Goal: Task Accomplishment & Management: Complete application form

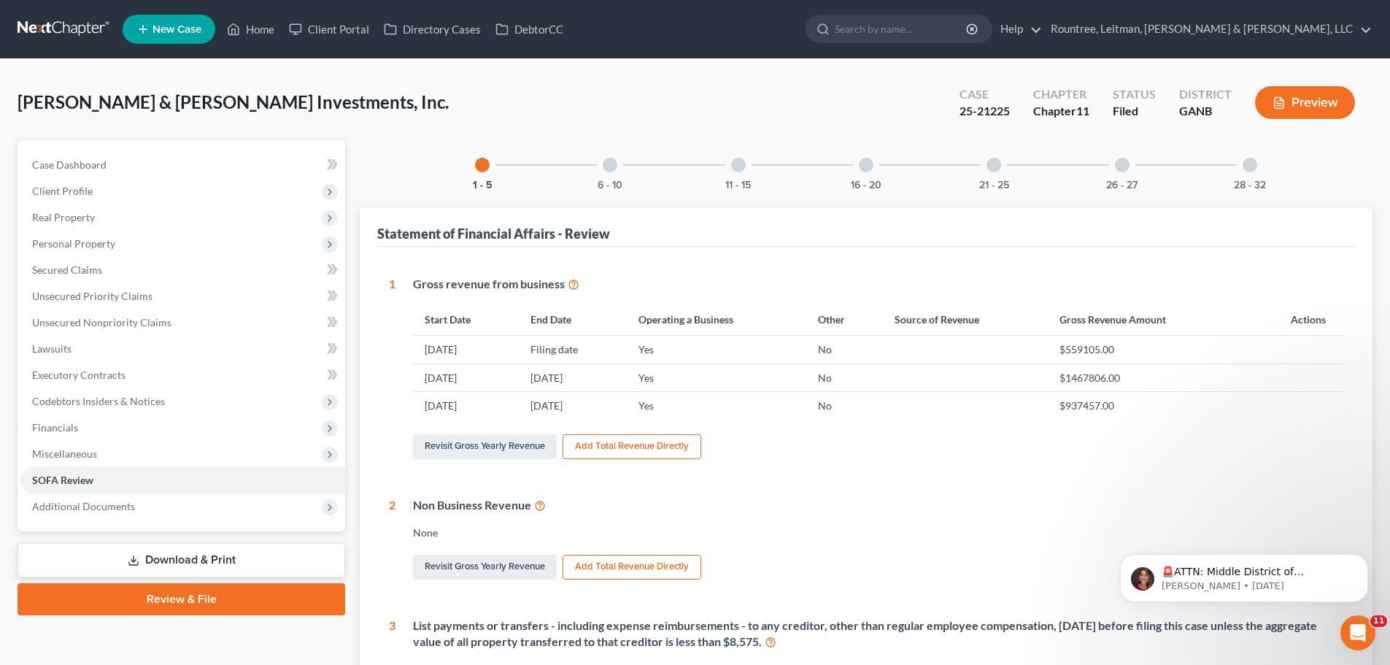
click at [73, 28] on link at bounding box center [64, 29] width 93 height 26
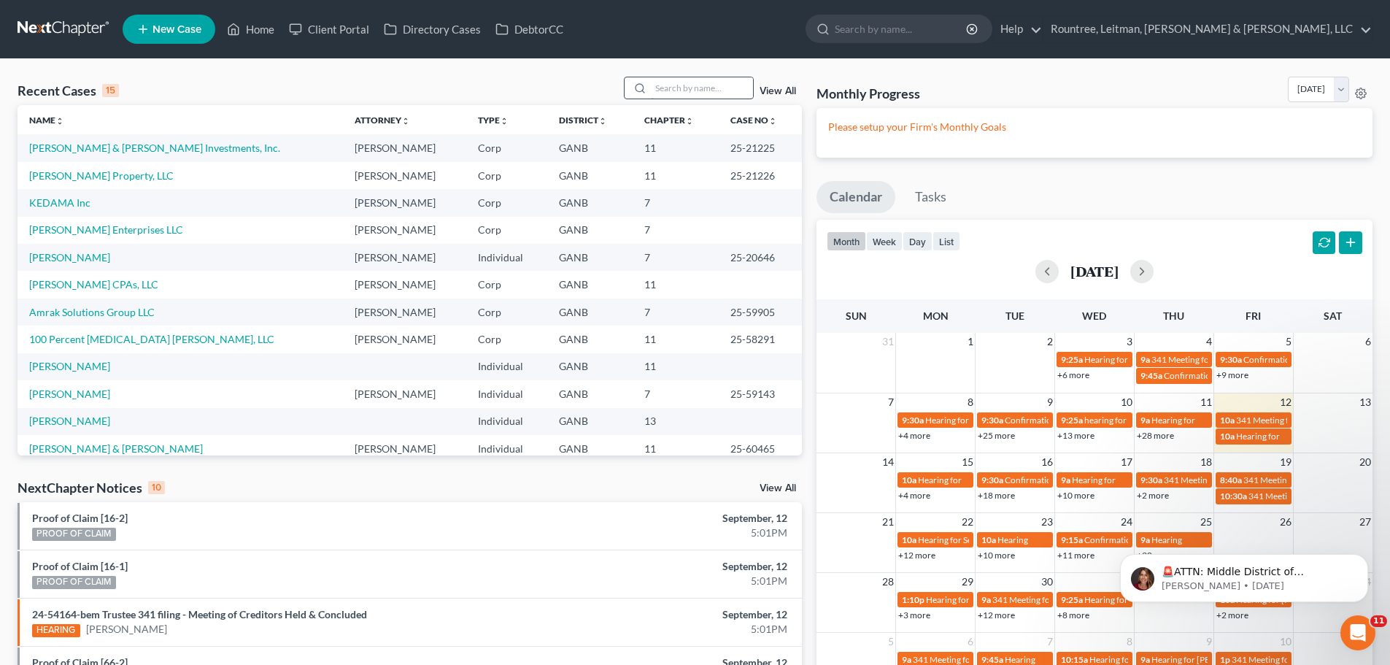
click at [680, 88] on input "search" at bounding box center [702, 87] width 102 height 21
type input "[PERSON_NAME]"
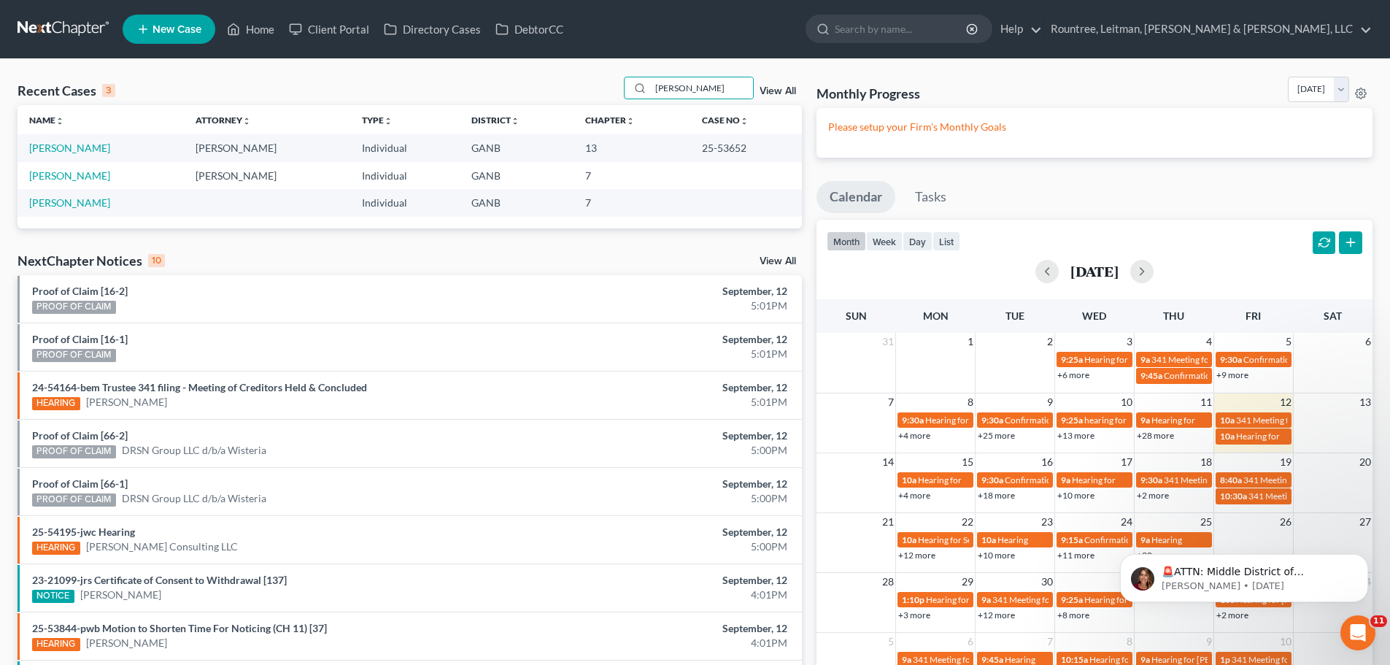
click at [66, 156] on td "[PERSON_NAME]" at bounding box center [101, 147] width 166 height 27
click at [66, 150] on link "[PERSON_NAME]" at bounding box center [69, 148] width 81 height 12
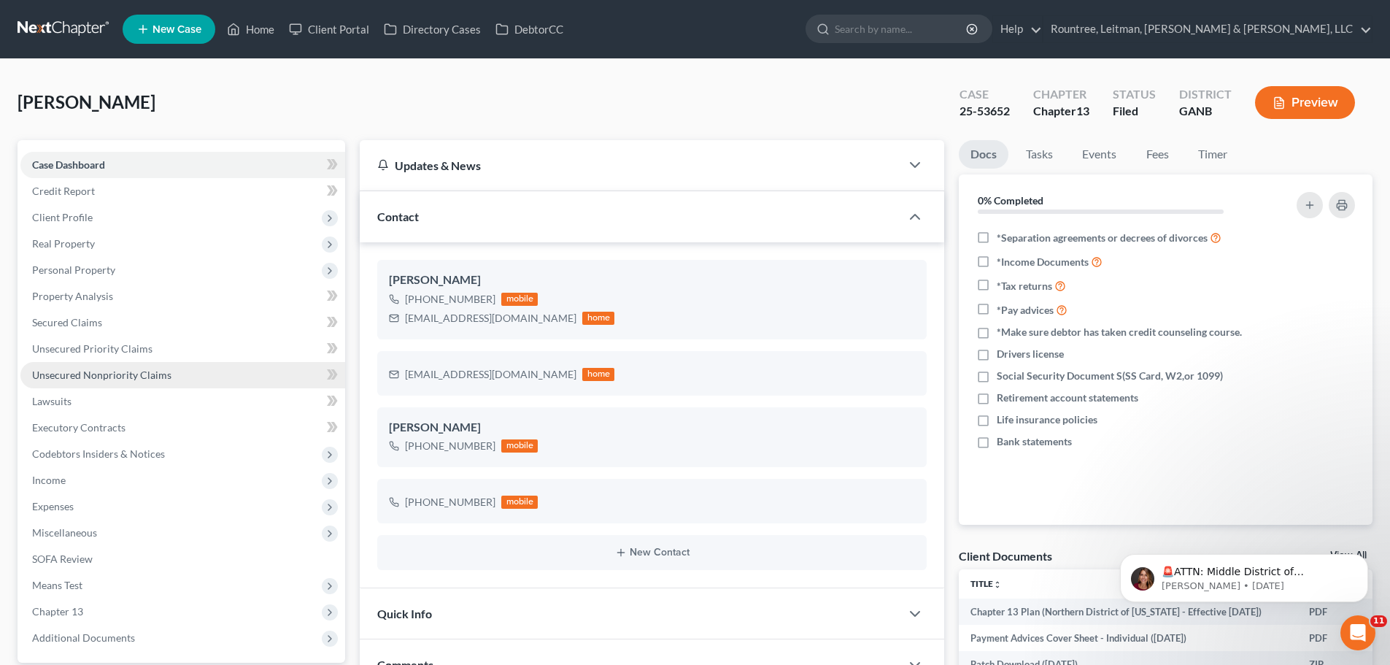
click at [103, 374] on span "Unsecured Nonpriority Claims" at bounding box center [101, 374] width 139 height 12
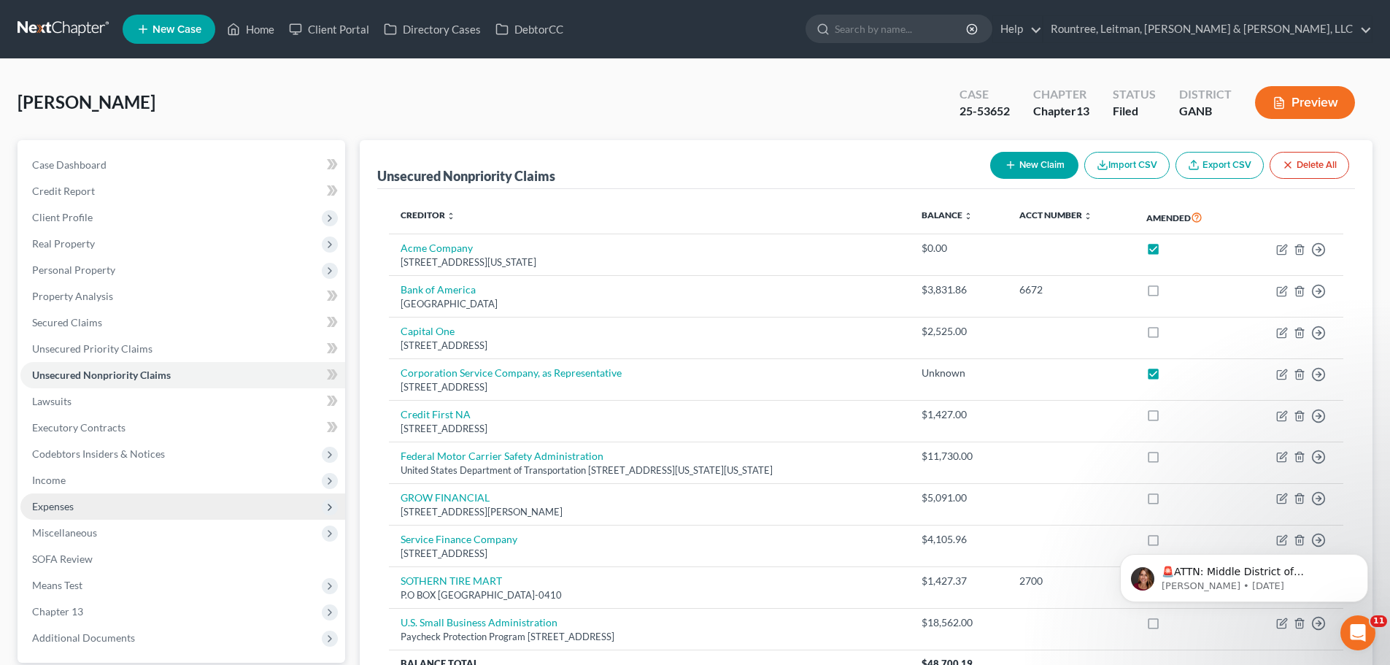
click at [77, 513] on span "Expenses" at bounding box center [182, 506] width 325 height 26
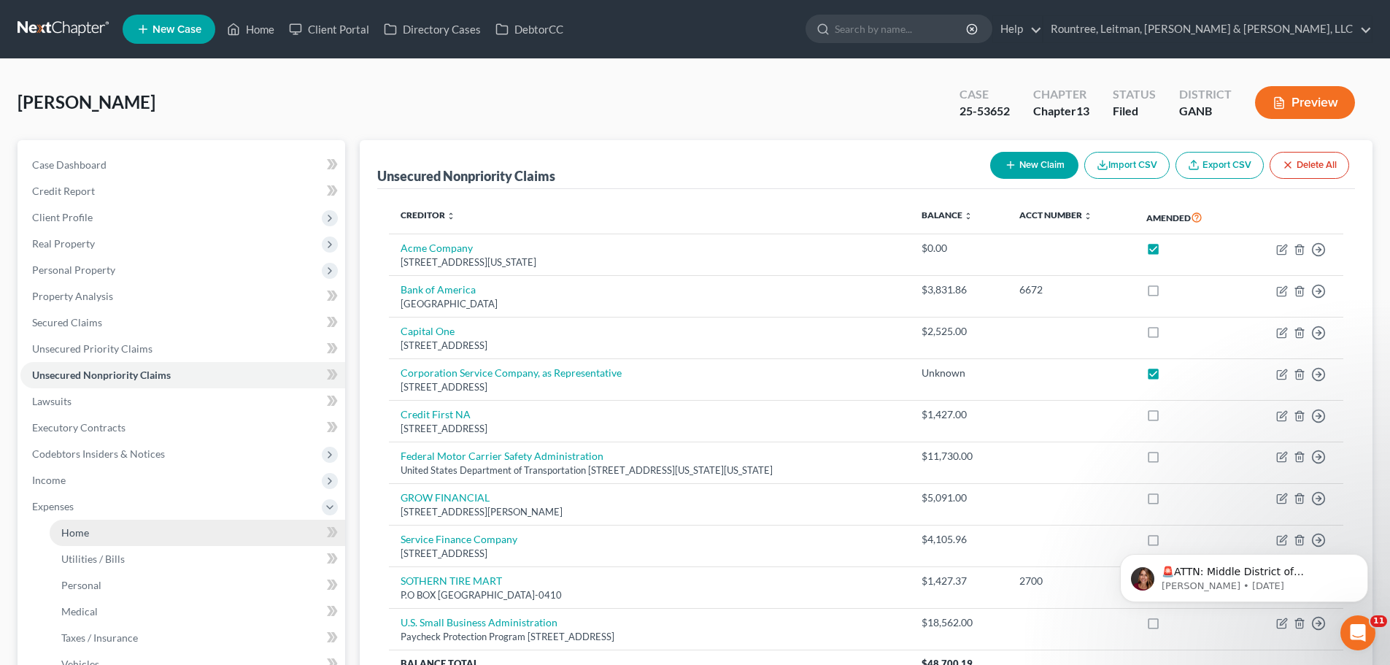
click at [80, 538] on link "Home" at bounding box center [197, 532] width 295 height 26
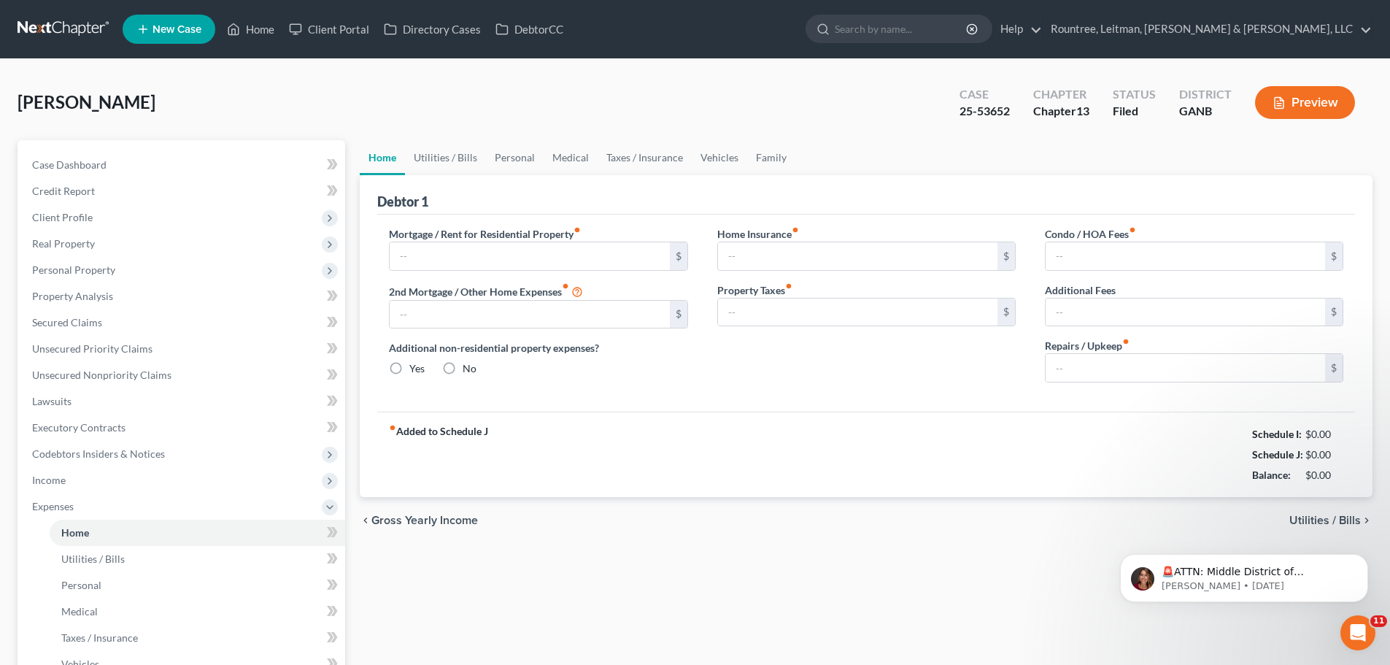
type input "2,094.72"
type input "0.00"
radio input "true"
type input "0.00"
type input "25.00"
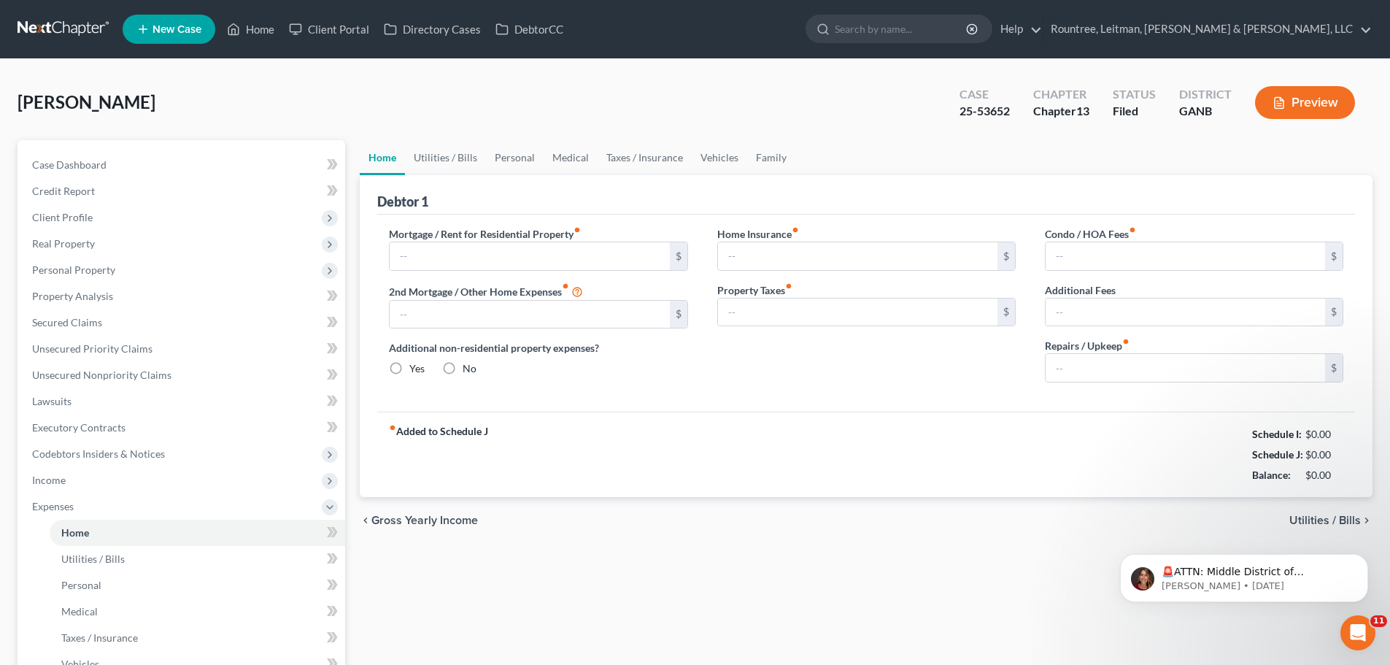
type input "0.00"
type input "250.00"
click at [77, 31] on link at bounding box center [64, 29] width 93 height 26
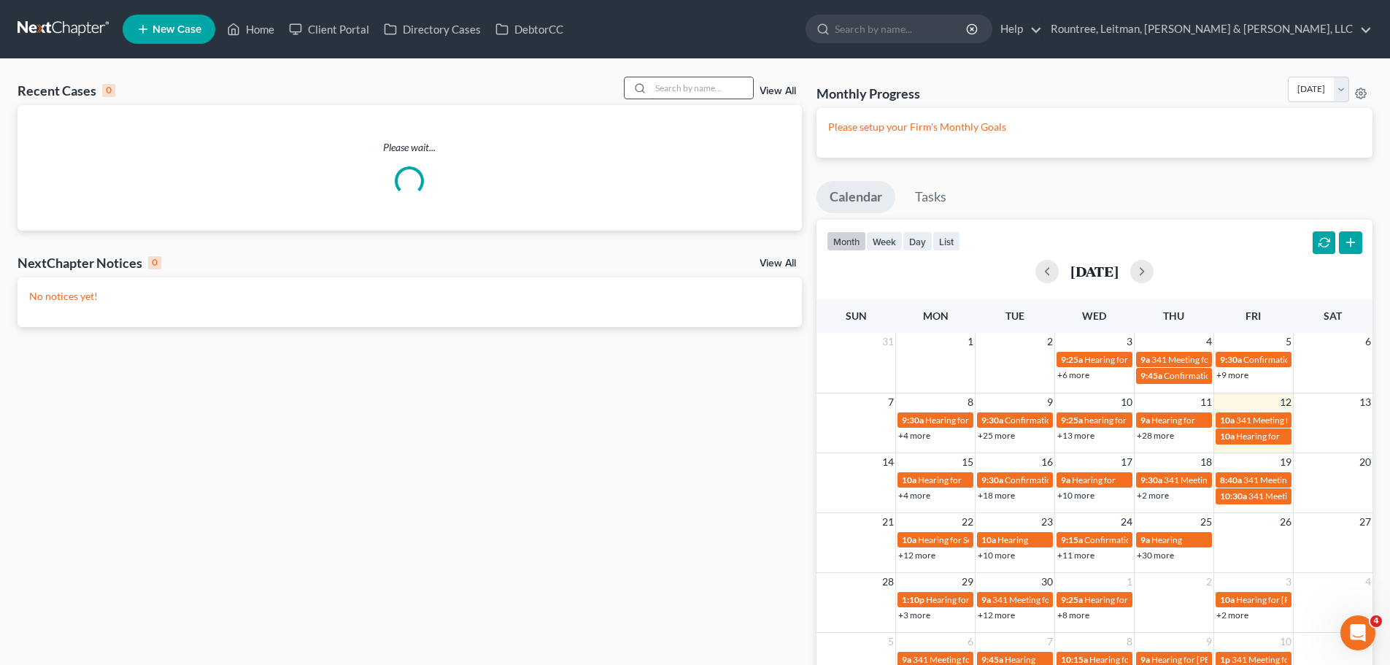
click at [705, 83] on input "search" at bounding box center [702, 87] width 102 height 21
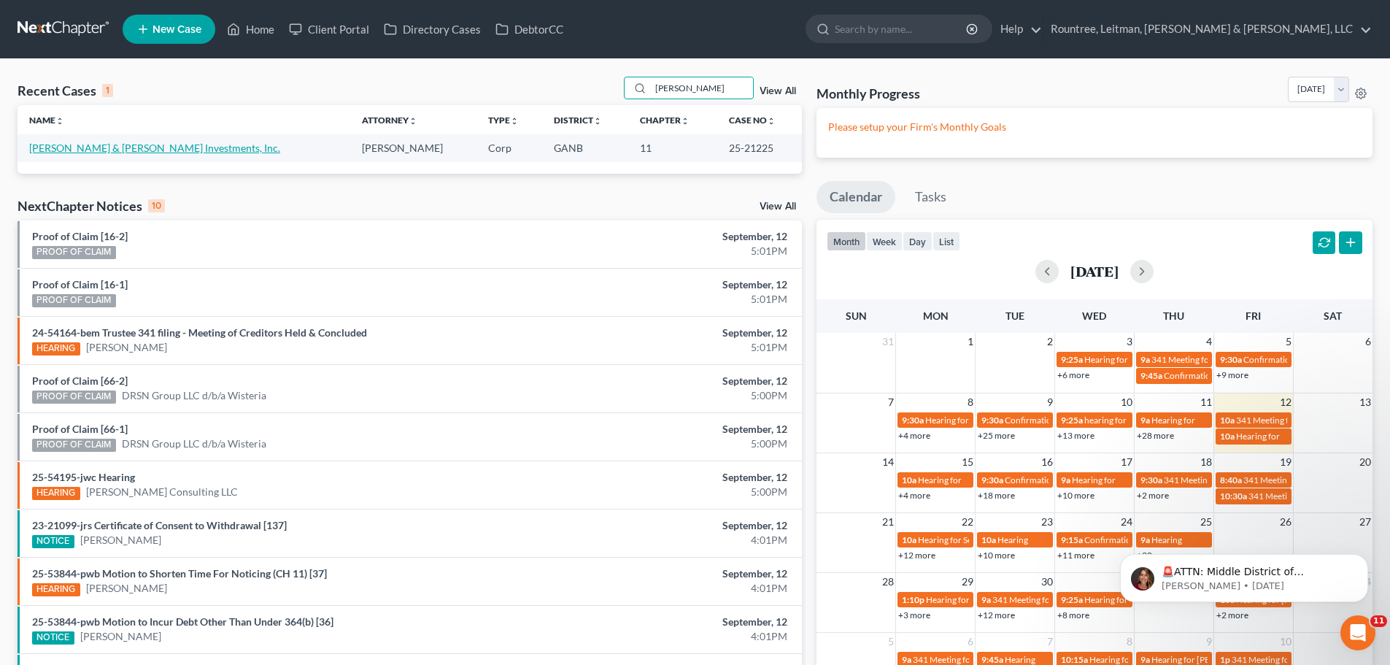
type input "hart"
click at [68, 150] on link "[PERSON_NAME] & [PERSON_NAME] Investments, Inc." at bounding box center [154, 148] width 251 height 12
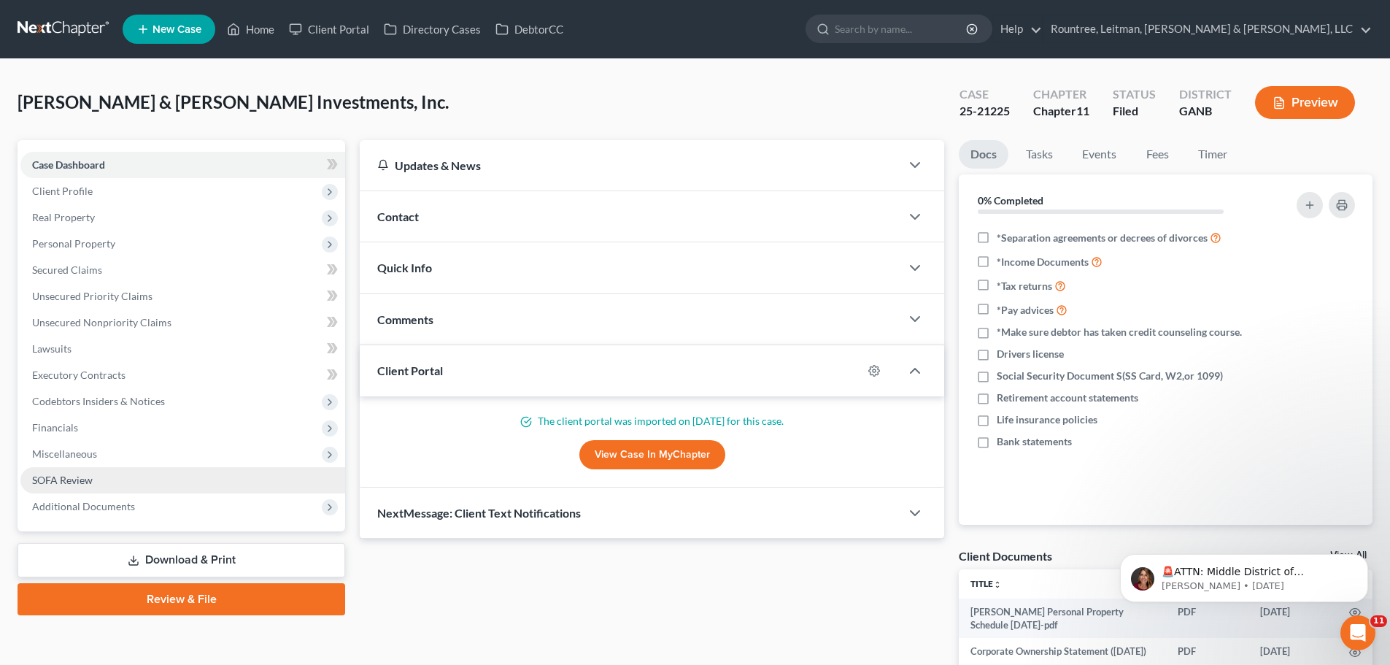
click at [104, 478] on link "SOFA Review" at bounding box center [182, 480] width 325 height 26
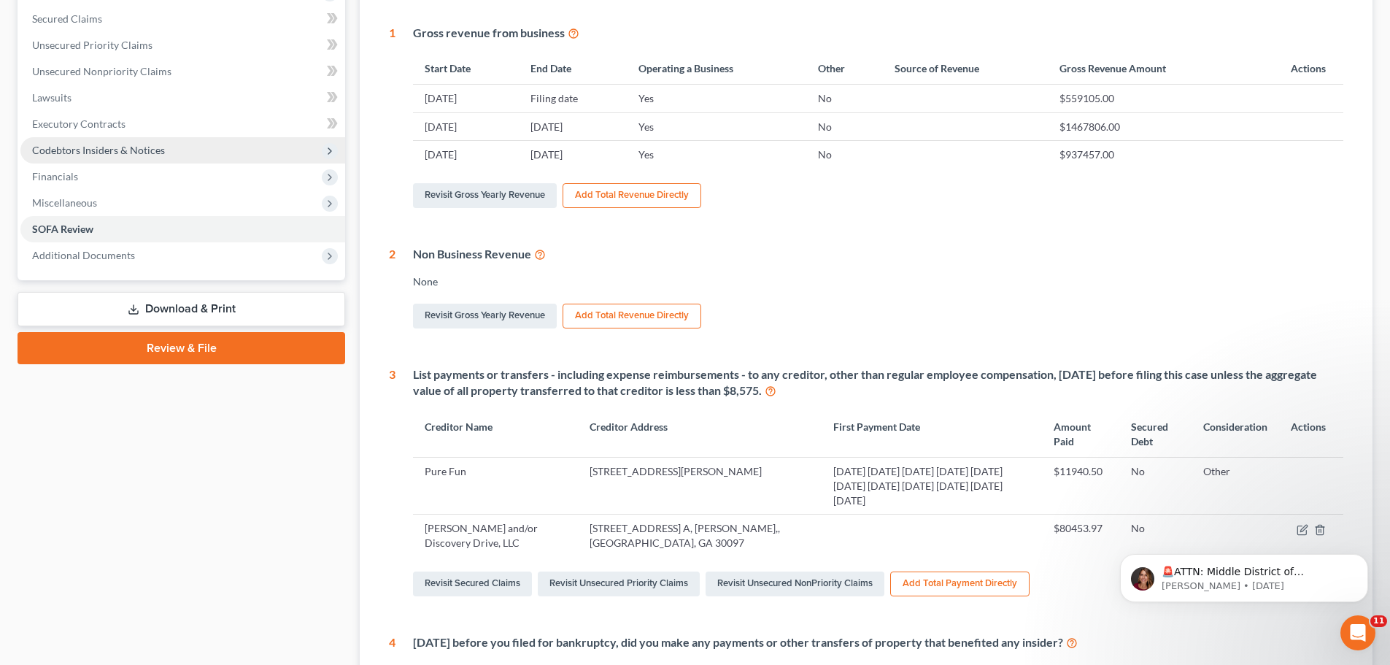
scroll to position [219, 0]
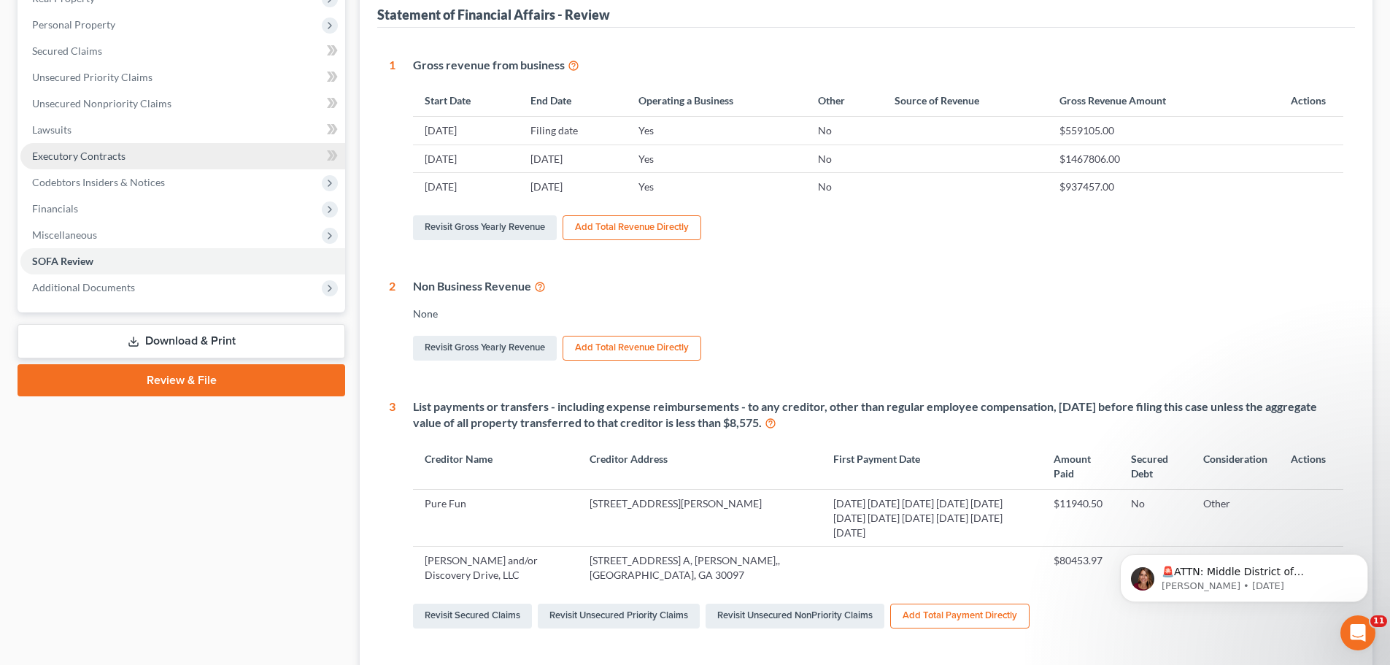
click at [112, 146] on link "Executory Contracts" at bounding box center [182, 156] width 325 height 26
